Goal: Task Accomplishment & Management: Use online tool/utility

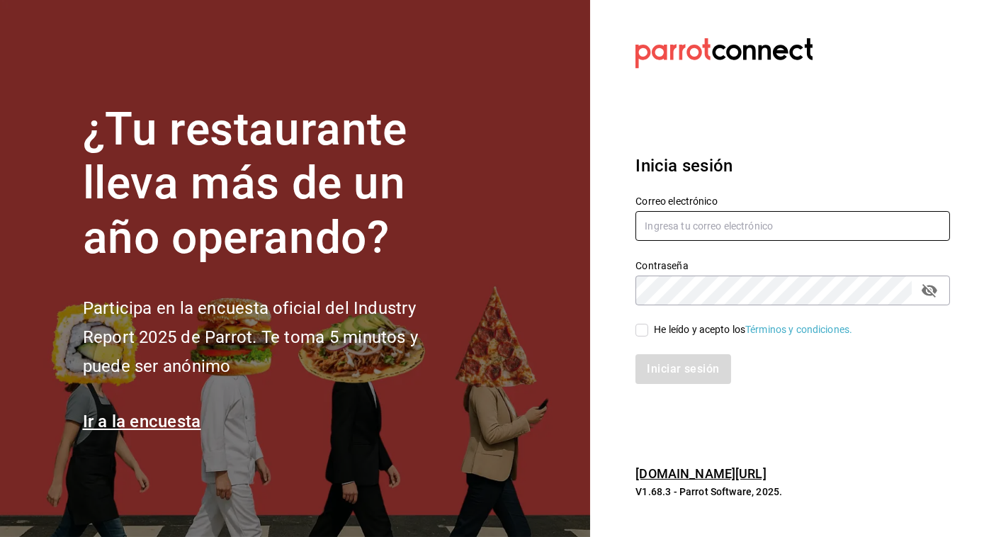
click at [698, 230] on input "text" at bounding box center [792, 226] width 315 height 30
type input "[PERSON_NAME][EMAIL_ADDRESS][PERSON_NAME][DOMAIN_NAME]"
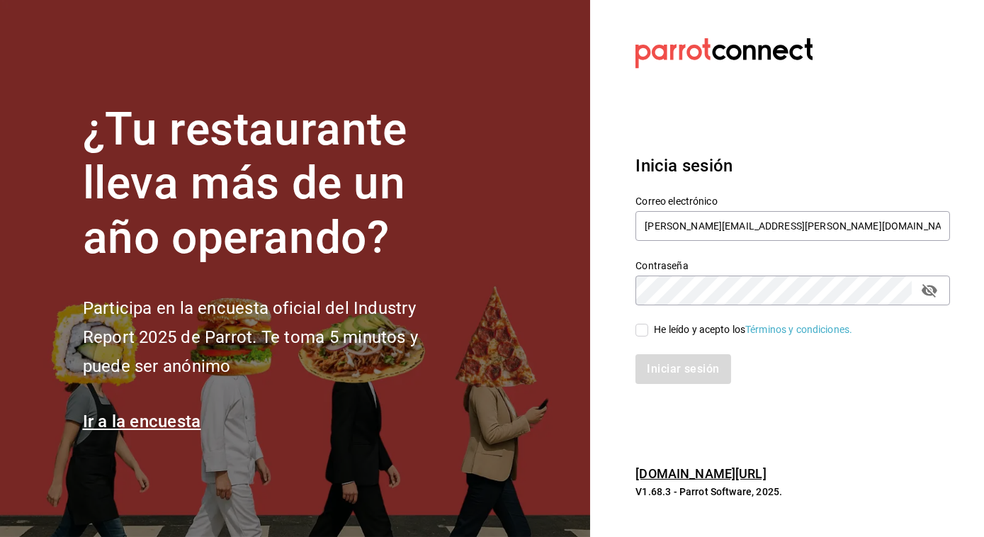
click at [640, 334] on input "He leído y acepto los Términos y condiciones." at bounding box center [641, 330] width 13 height 13
checkbox input "true"
click at [650, 361] on button "Iniciar sesión" at bounding box center [683, 369] width 96 height 30
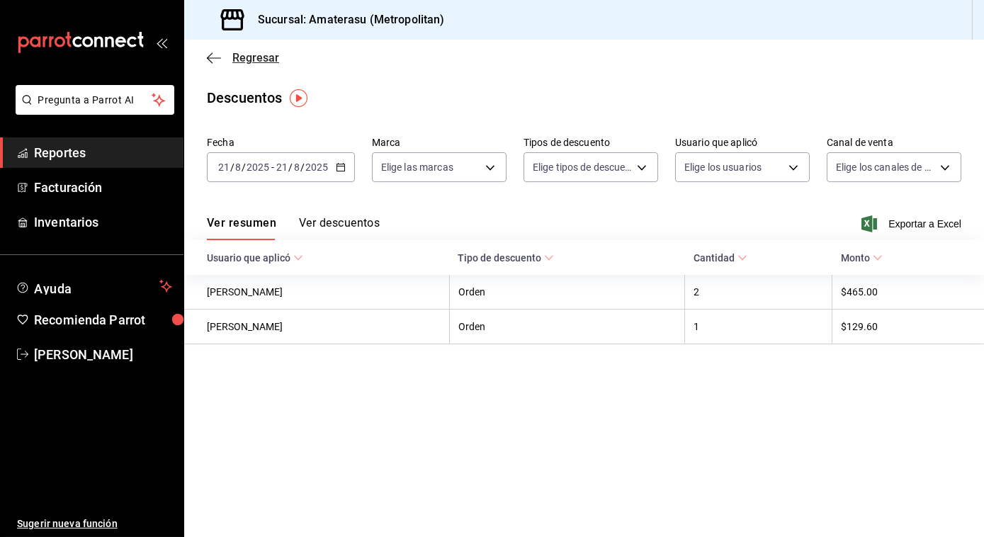
click at [215, 55] on icon "button" at bounding box center [214, 58] width 14 height 13
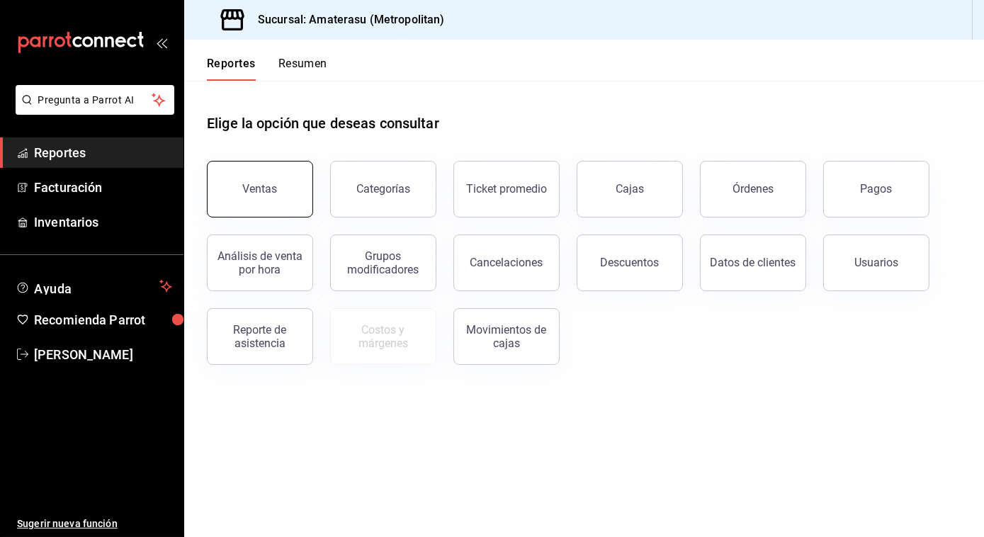
click at [270, 191] on div "Ventas" at bounding box center [260, 188] width 35 height 13
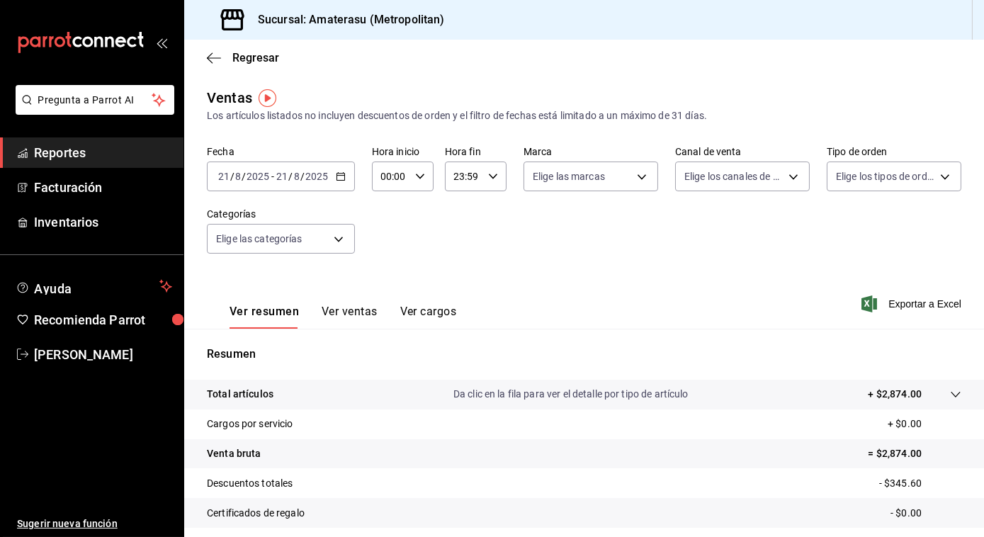
click at [338, 181] on icon "button" at bounding box center [341, 176] width 10 height 10
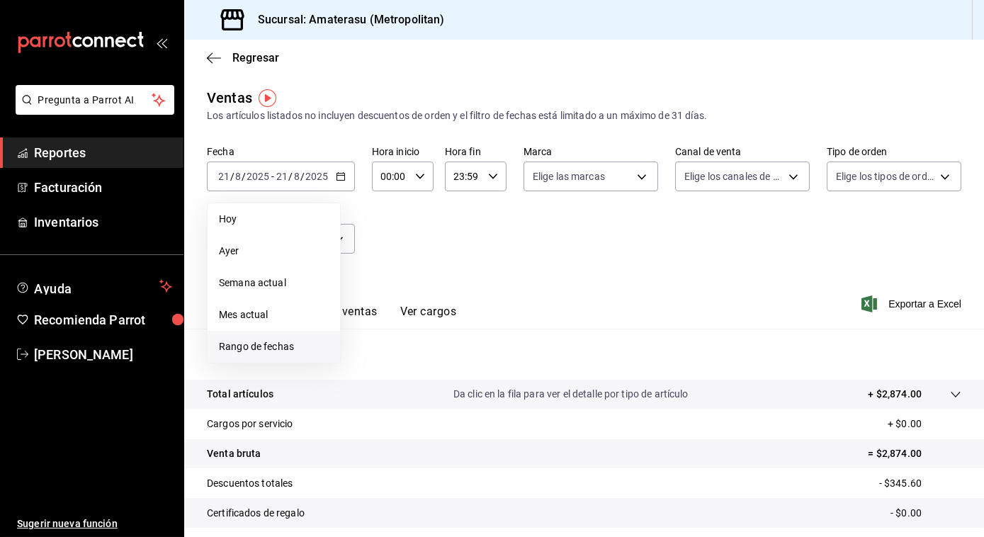
click at [235, 344] on span "Rango de fechas" at bounding box center [274, 346] width 110 height 15
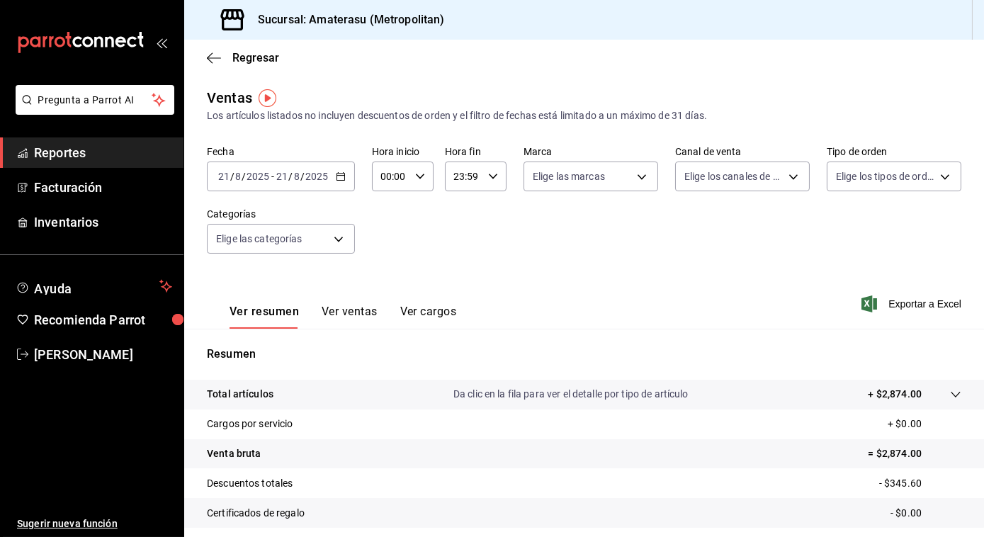
click at [344, 176] on div "[DATE] [DATE] - [DATE] [DATE]" at bounding box center [281, 177] width 148 height 30
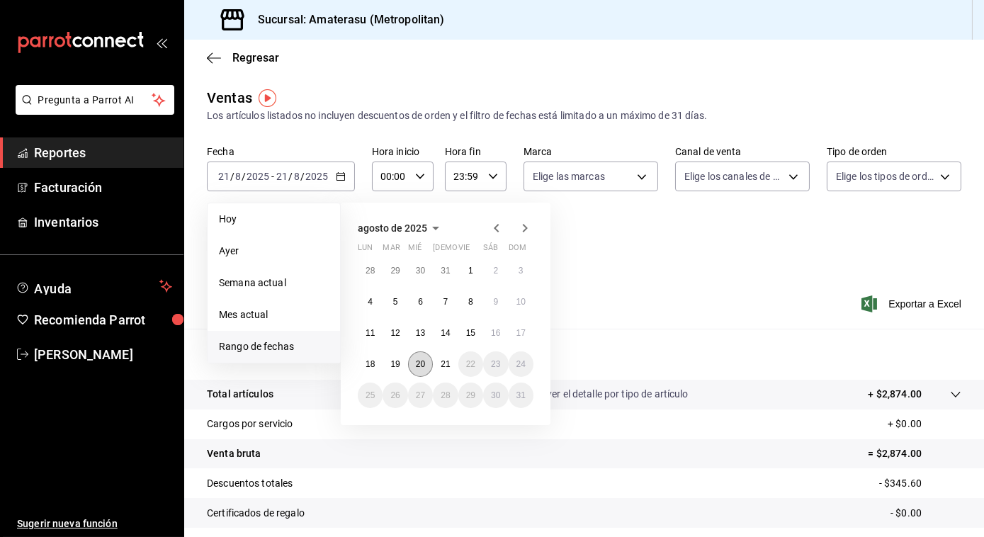
click at [425, 361] on button "20" at bounding box center [420, 364] width 25 height 26
click at [445, 361] on abbr "21" at bounding box center [445, 364] width 9 height 10
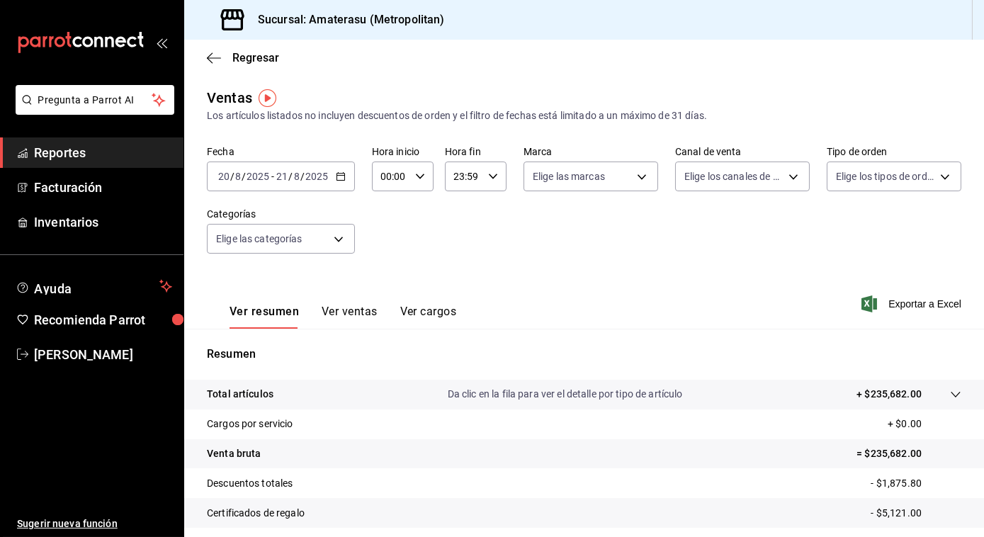
click at [419, 179] on icon "button" at bounding box center [420, 176] width 10 height 10
click at [382, 263] on span "05" at bounding box center [386, 267] width 8 height 11
type input "05:00"
click at [528, 275] on div at bounding box center [492, 268] width 984 height 537
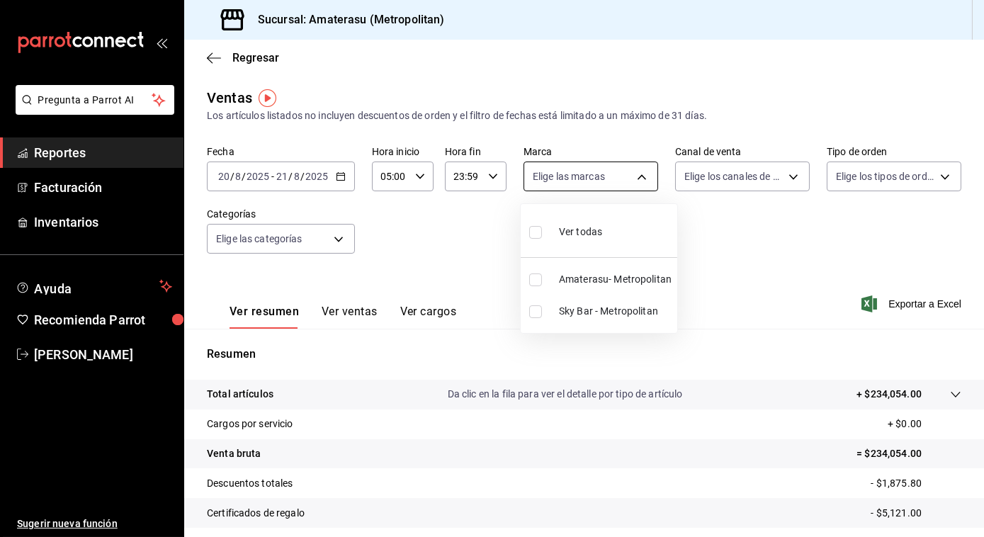
click at [630, 176] on body "Pregunta a Parrot AI Reportes Facturación Inventarios Ayuda Recomienda Parrot […" at bounding box center [492, 268] width 984 height 537
click at [528, 278] on li "Amaterasu- Metropolitan" at bounding box center [599, 280] width 157 height 32
type input "e4cd7fcb-d45b-43ae-a99f-ad4ccfcd9032"
checkbox input "true"
click at [723, 269] on div at bounding box center [492, 268] width 984 height 537
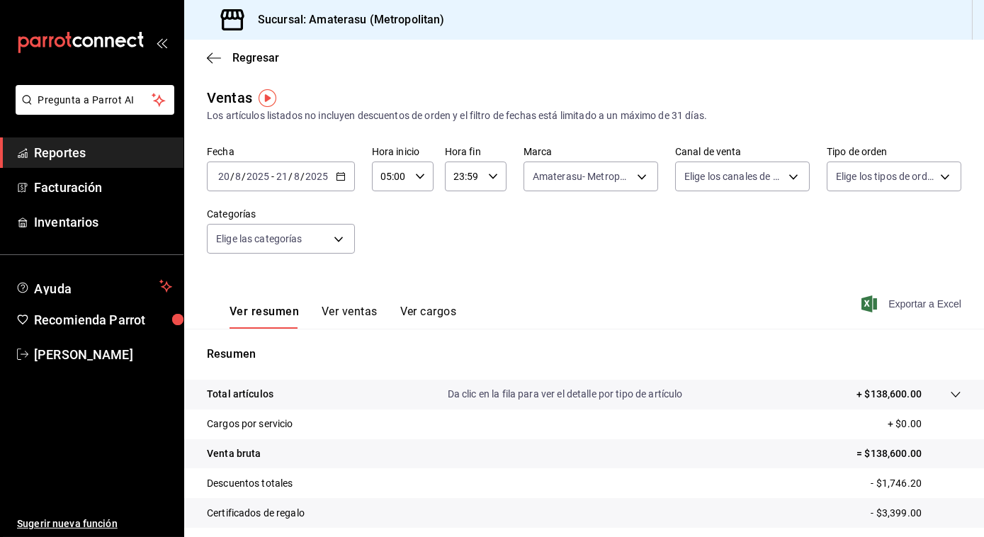
click at [899, 302] on span "Exportar a Excel" at bounding box center [912, 303] width 97 height 17
click at [216, 58] on icon "button" at bounding box center [214, 58] width 14 height 13
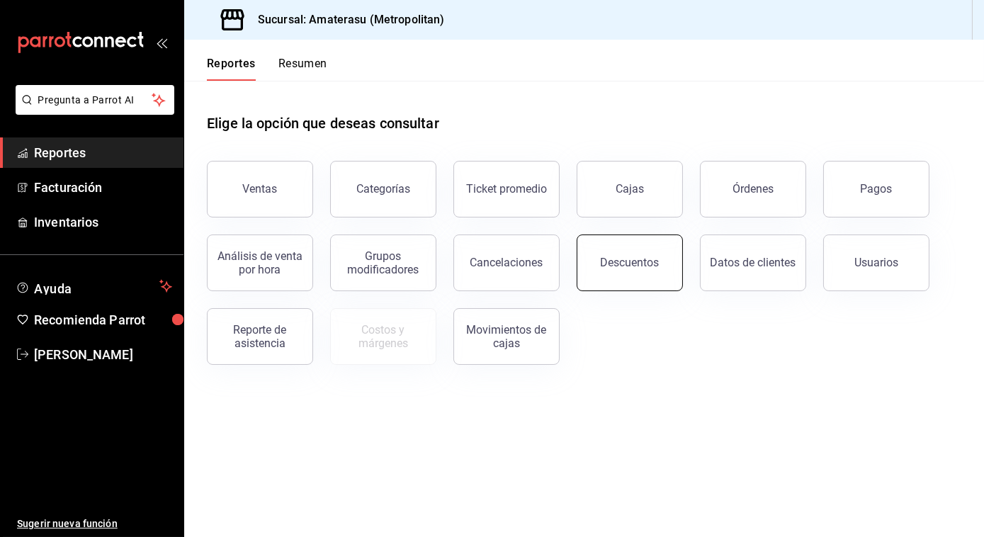
click at [624, 251] on button "Descuentos" at bounding box center [630, 262] width 106 height 57
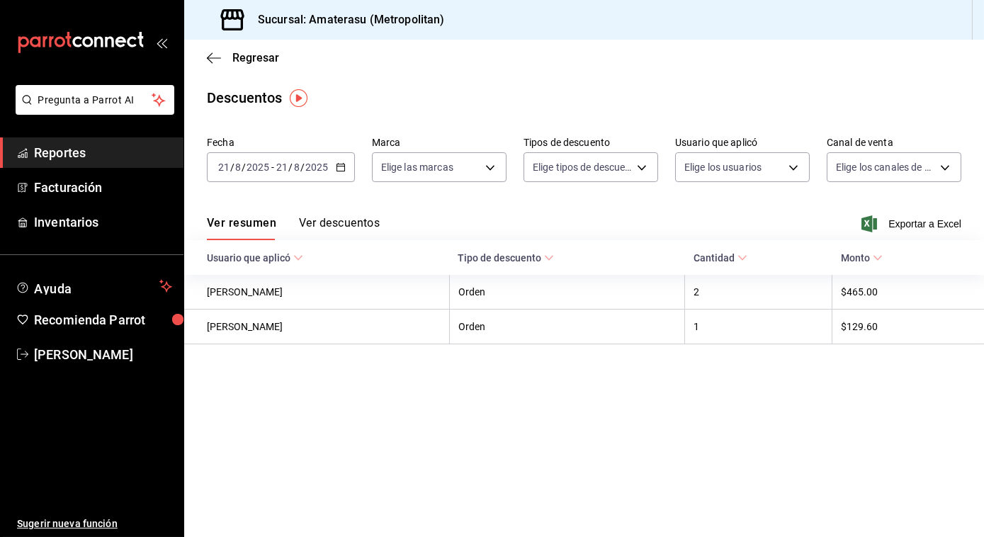
click at [344, 162] on icon "button" at bounding box center [341, 167] width 10 height 10
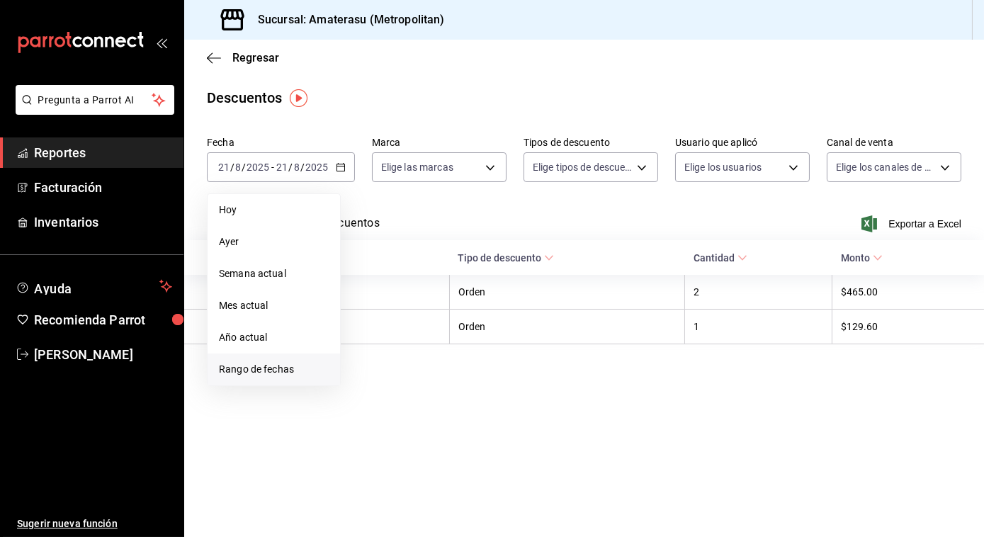
click at [268, 363] on span "Rango de fechas" at bounding box center [274, 369] width 110 height 15
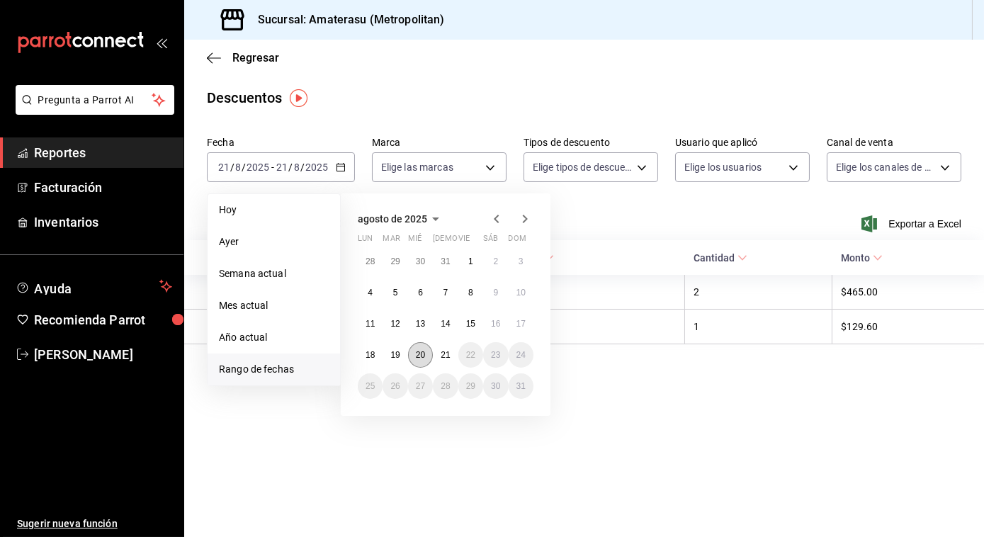
click at [423, 352] on abbr "20" at bounding box center [420, 355] width 9 height 10
click at [447, 356] on abbr "21" at bounding box center [445, 355] width 9 height 10
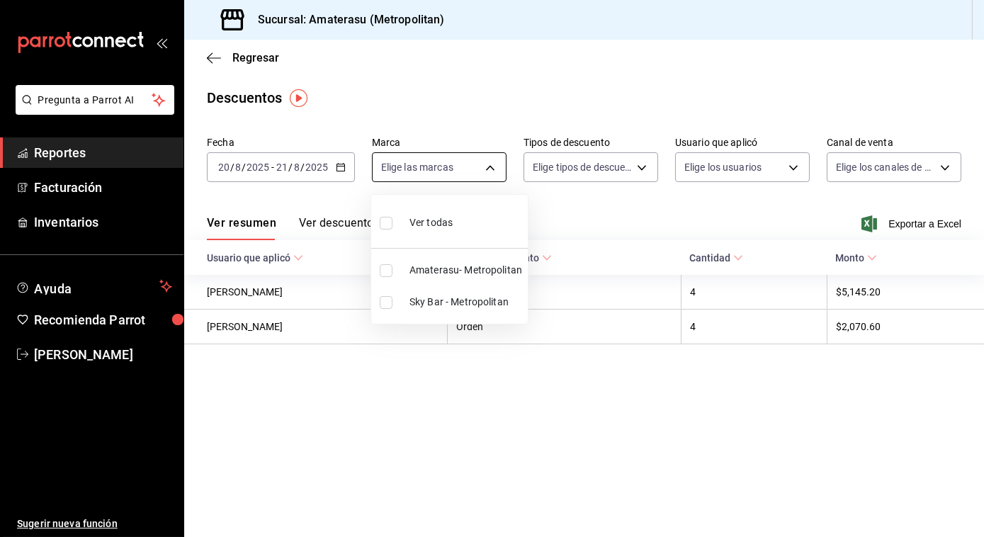
click at [487, 168] on body "Pregunta a Parrot AI Reportes Facturación Inventarios Ayuda Recomienda Parrot […" at bounding box center [492, 268] width 984 height 537
click at [392, 269] on label at bounding box center [389, 270] width 18 height 13
click at [392, 269] on input "checkbox" at bounding box center [386, 270] width 13 height 13
checkbox input "false"
click at [387, 269] on input "checkbox" at bounding box center [386, 270] width 13 height 13
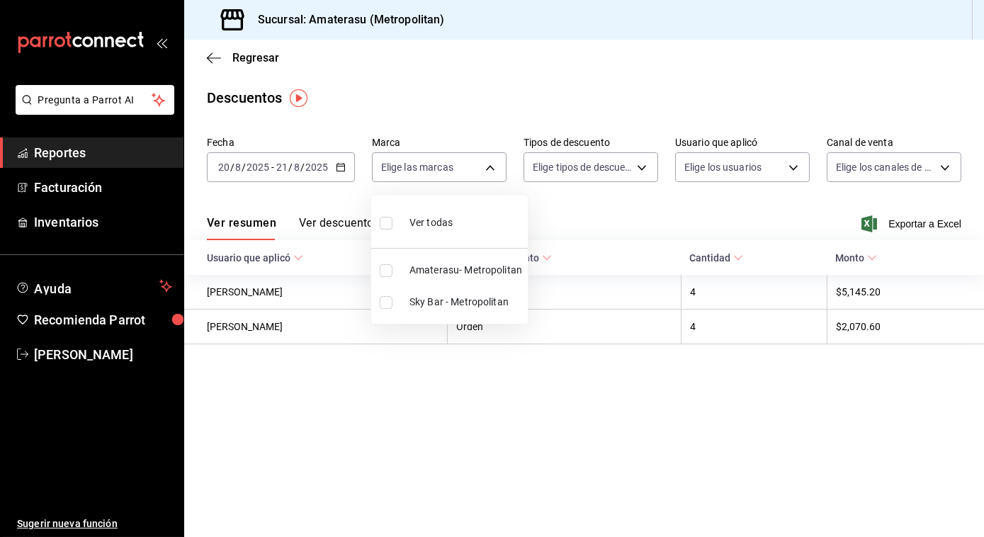
checkbox input "true"
type input "e4cd7fcb-d45b-43ae-a99f-ad4ccfcd9032"
click at [608, 213] on div at bounding box center [492, 268] width 984 height 537
click at [912, 224] on span "Exportar a Excel" at bounding box center [912, 223] width 97 height 17
